Goal: Information Seeking & Learning: Learn about a topic

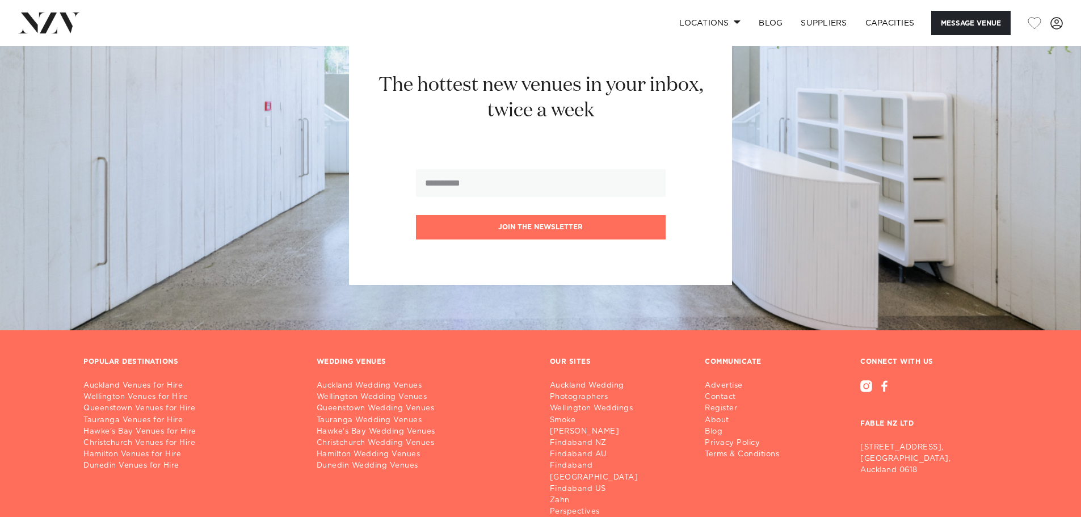
scroll to position [1873, 0]
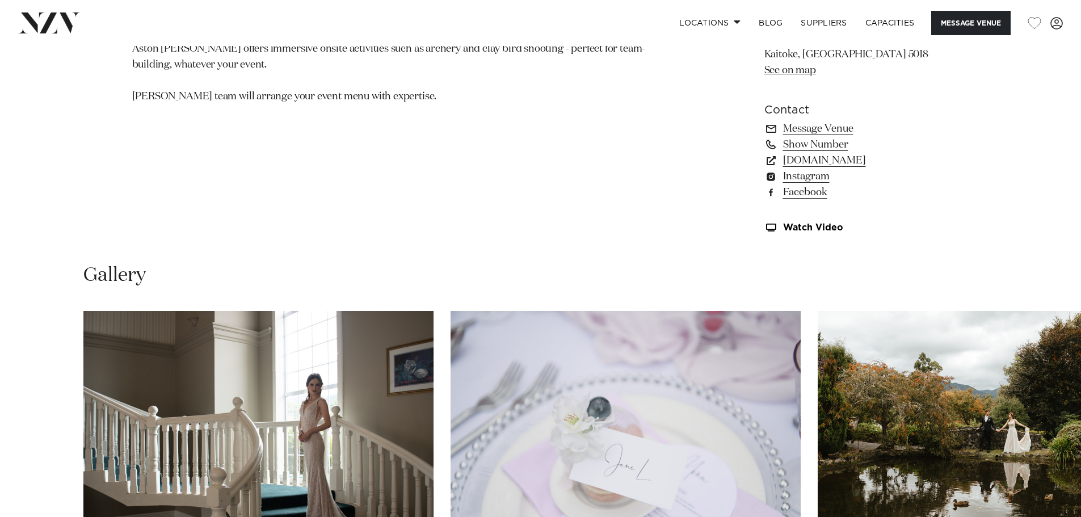
scroll to position [908, 0]
